Goal: Register for event/course

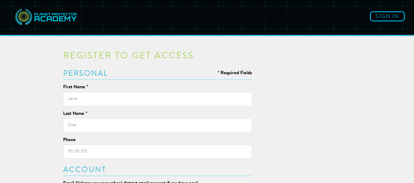
click at [120, 103] on input "text" at bounding box center [157, 99] width 189 height 14
type input "Janna"
click at [113, 124] on input "text" at bounding box center [157, 126] width 189 height 14
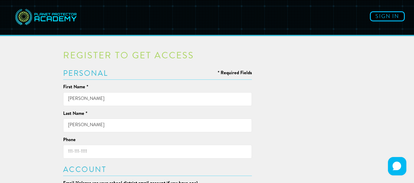
type input "Gowans"
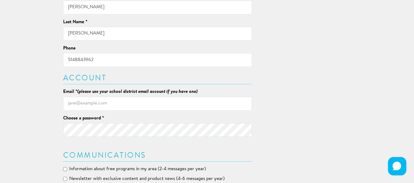
scroll to position [122, 0]
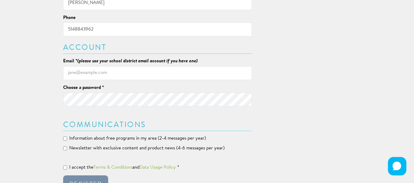
type input "5148843962"
drag, startPoint x: 97, startPoint y: 74, endPoint x: 102, endPoint y: 72, distance: 4.9
click at [97, 74] on input "Email * (please use your school district email account if you have one)" at bounding box center [157, 73] width 189 height 14
type input "j"
type input "cpstlc2@gmail.com"
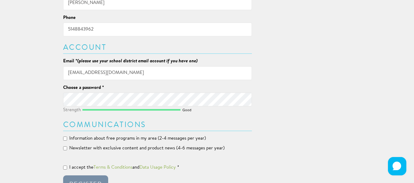
click at [32, 146] on div "Register to get access * Required Fields Personal First Name * Janna Last Name …" at bounding box center [207, 57] width 358 height 275
click at [64, 137] on label "Information about free programs in my area (2-4 messages per year)" at bounding box center [134, 139] width 143 height 6
click at [64, 137] on input "Information about free programs in my area (2-4 messages per year)" at bounding box center [65, 139] width 4 height 4
checkbox input "true"
click at [62, 146] on div "Register to get access * Required Fields Personal First Name * Janna Last Name …" at bounding box center [157, 57] width 198 height 275
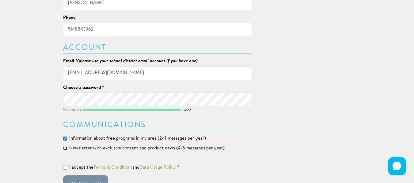
click at [66, 148] on input "Newsletter with exclusive content and product news (4-6 messages per year)" at bounding box center [65, 149] width 4 height 4
checkbox input "true"
click at [63, 169] on input "I accept the Terms & Conditions and Data Usage Policy *" at bounding box center [65, 168] width 4 height 4
checkbox input "true"
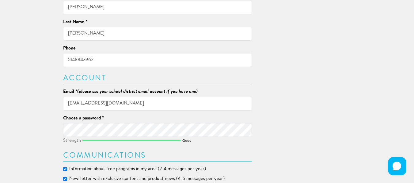
scroll to position [61, 0]
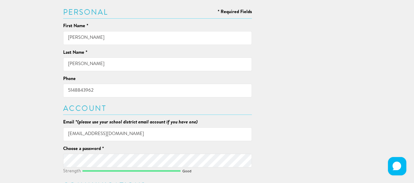
drag, startPoint x: 112, startPoint y: 92, endPoint x: 38, endPoint y: 96, distance: 74.2
click at [38, 96] on div "Register to get access * Required Fields Personal First Name * Janna Last Name …" at bounding box center [207, 118] width 358 height 275
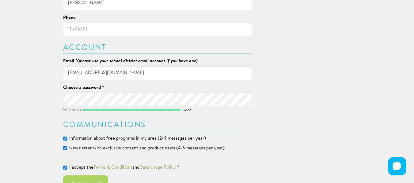
scroll to position [160, 0]
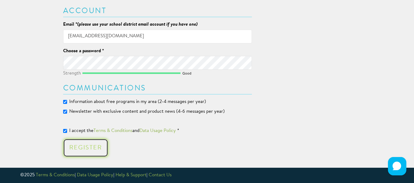
click at [87, 150] on div "Register" at bounding box center [85, 148] width 33 height 6
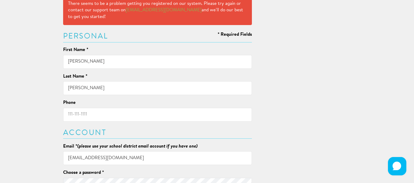
scroll to position [105, 0]
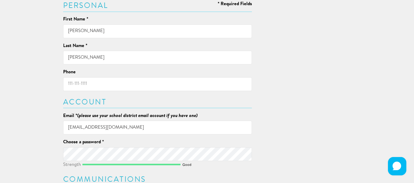
click at [109, 60] on input "Gowans" at bounding box center [157, 58] width 189 height 14
click at [113, 128] on input "cpstlc2@gmail.com" at bounding box center [157, 128] width 189 height 14
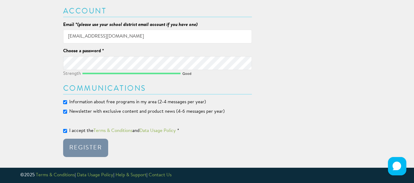
click at [67, 109] on label "Newsletter with exclusive content and product news (4-6 messages per year)" at bounding box center [143, 112] width 161 height 6
click at [67, 110] on input "Newsletter with exclusive content and product news (4-6 messages per year)" at bounding box center [65, 112] width 4 height 4
checkbox input "false"
click at [65, 100] on input "Information about free programs in my area (2-4 messages per year)" at bounding box center [65, 102] width 4 height 4
checkbox input "false"
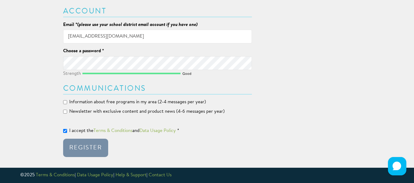
click at [62, 109] on div "Register to get access There seems to be a problem getting you registered on ou…" at bounding box center [157, 2] width 198 height 313
click at [65, 112] on input "Newsletter with exclusive content and product news (4-6 messages per year)" at bounding box center [65, 112] width 4 height 4
checkbox input "true"
click at [65, 103] on input "Information about free programs in my area (2-4 messages per year)" at bounding box center [65, 102] width 4 height 4
checkbox input "true"
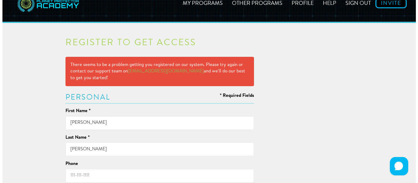
scroll to position [0, 0]
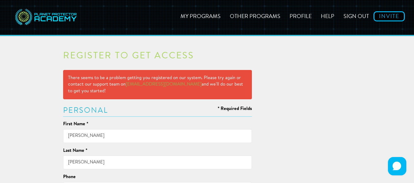
click at [199, 18] on link "My Programs" at bounding box center [200, 16] width 49 height 22
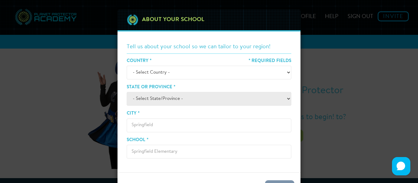
click at [52, 17] on div "About your school Tell us about your school so we can tailor to your region! * …" at bounding box center [209, 91] width 418 height 183
click at [57, 72] on div "About your school Tell us about your school so we can tailor to your region! * …" at bounding box center [209, 91] width 418 height 183
click at [202, 68] on select "- Select Country - Canada United States ────────── Afghanistan Albania Algeria …" at bounding box center [209, 73] width 165 height 14
select select "Canada"
click at [127, 66] on select "- Select Country - Canada United States ────────── Afghanistan Albania Algeria …" at bounding box center [209, 73] width 165 height 14
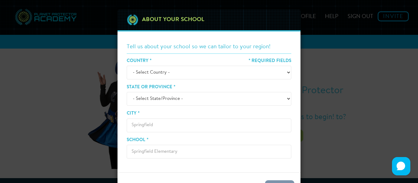
click at [173, 96] on select "- Select State/Province - Alberta British Columbia Manitoba New Brunswick Newfo…" at bounding box center [209, 99] width 165 height 14
select select "QC"
click at [127, 92] on select "- Select State/Province - Alberta British Columbia Manitoba New Brunswick Newfo…" at bounding box center [209, 99] width 165 height 14
click at [144, 124] on input "City *" at bounding box center [209, 126] width 165 height 14
type input "Chateauguay"
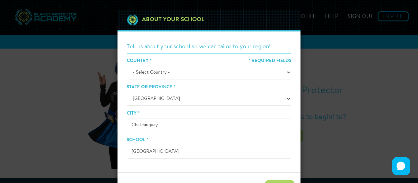
scroll to position [33, 0]
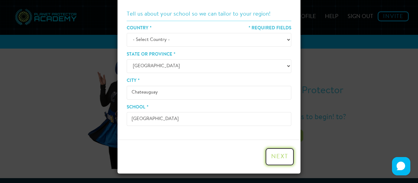
drag, startPoint x: 276, startPoint y: 160, endPoint x: 164, endPoint y: 116, distance: 120.0
click at [164, 116] on div "About your school Tell us about your school so we can tailor to your region! * …" at bounding box center [209, 75] width 184 height 198
drag, startPoint x: 170, startPoint y: 122, endPoint x: 83, endPoint y: 119, distance: 87.3
click at [83, 119] on div "About your school Tell us about your school so we can tailor to your region! * …" at bounding box center [209, 91] width 418 height 183
type input "cps"
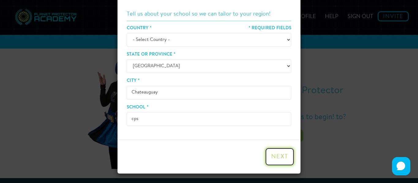
click at [274, 160] on button "Next" at bounding box center [279, 157] width 29 height 18
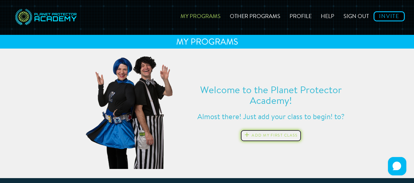
click at [275, 137] on button "Add my first class" at bounding box center [270, 136] width 61 height 12
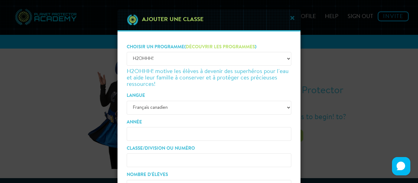
click at [283, 59] on select "-- Choisir un programme -- H2OHHH!" at bounding box center [209, 59] width 165 height 14
click at [284, 59] on select "-- Choisir un programme -- H2OHHH!" at bounding box center [209, 59] width 165 height 14
click at [211, 109] on select "English Français canadien" at bounding box center [209, 108] width 165 height 14
select select "en"
click at [127, 101] on select "English Français canadien" at bounding box center [209, 108] width 165 height 14
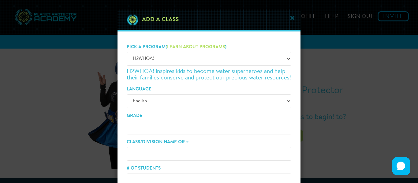
click at [208, 65] on select "-- Choose a program -- H2WHOA!" at bounding box center [209, 59] width 165 height 14
click at [185, 125] on input "Grade" at bounding box center [209, 128] width 165 height 14
type input "3"
type input "Learning Center 2"
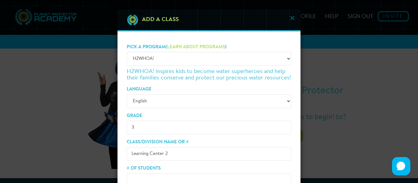
scroll to position [4, 0]
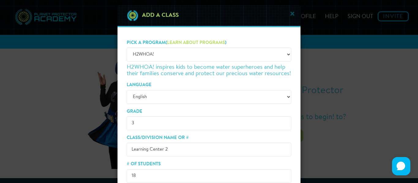
type input "18"
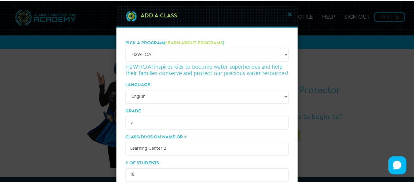
scroll to position [62, 0]
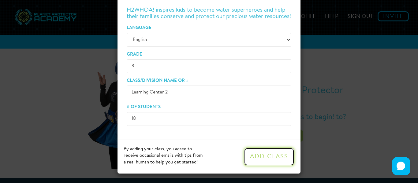
click at [244, 148] on button "Add Class" at bounding box center [269, 157] width 51 height 18
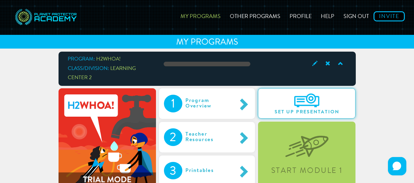
scroll to position [48, 0]
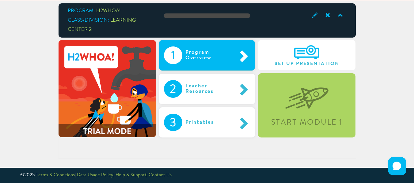
click at [207, 51] on div "Program Overview" at bounding box center [209, 56] width 54 height 18
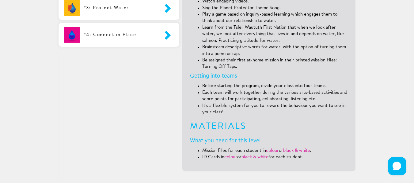
scroll to position [293, 0]
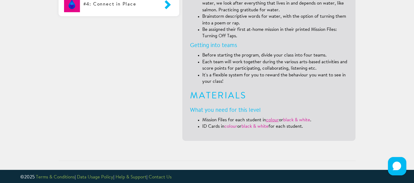
click at [274, 121] on link "colour" at bounding box center [272, 120] width 13 height 5
click at [234, 126] on link "colour" at bounding box center [230, 127] width 13 height 5
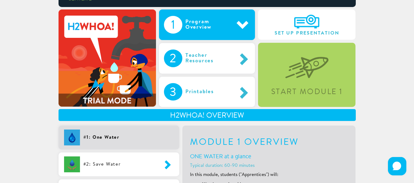
scroll to position [0, 0]
